Goal: Information Seeking & Learning: Learn about a topic

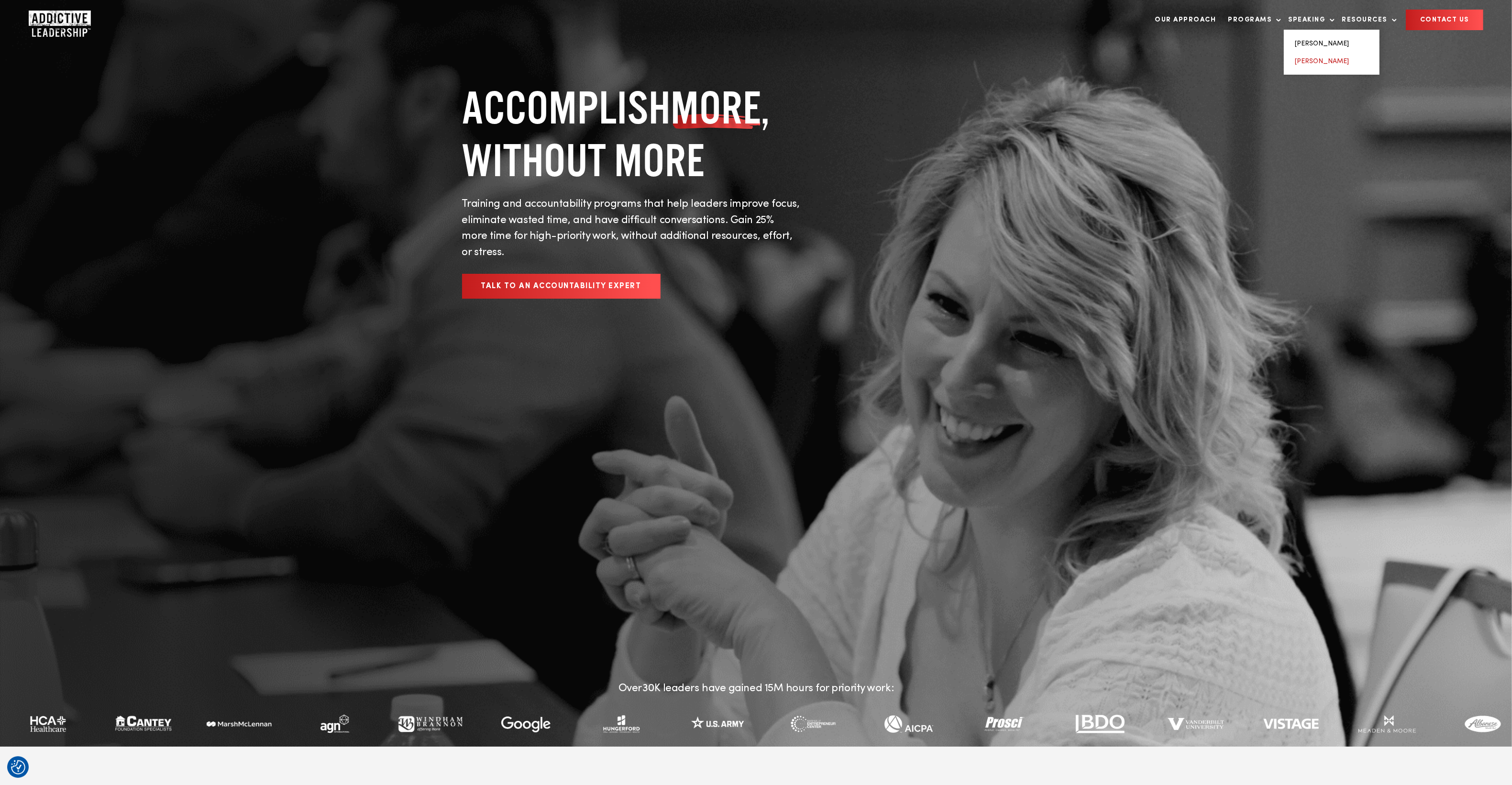
click at [1311, 58] on link "[PERSON_NAME]" at bounding box center [1322, 61] width 54 height 6
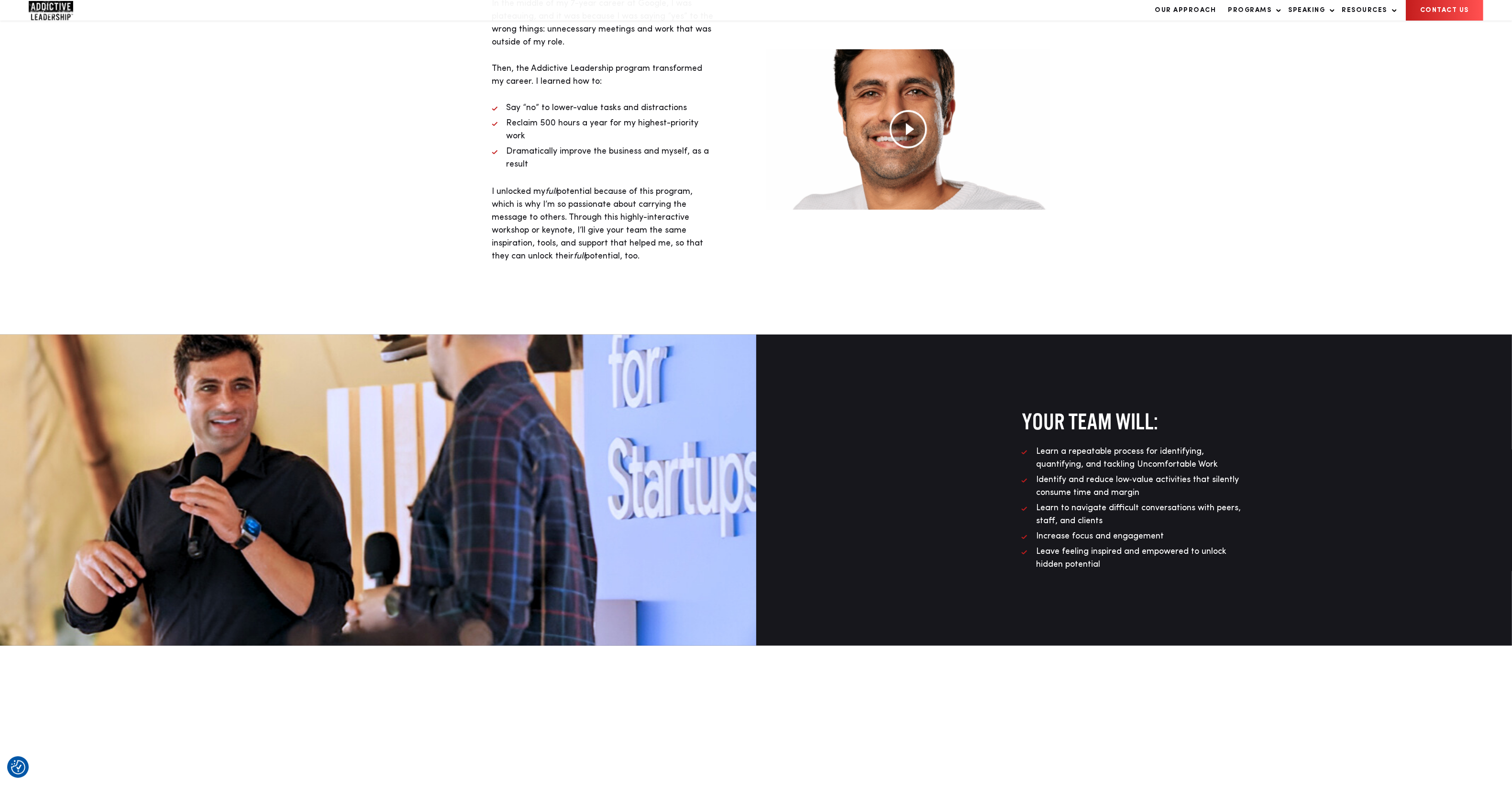
scroll to position [903, 0]
